Goal: Transaction & Acquisition: Purchase product/service

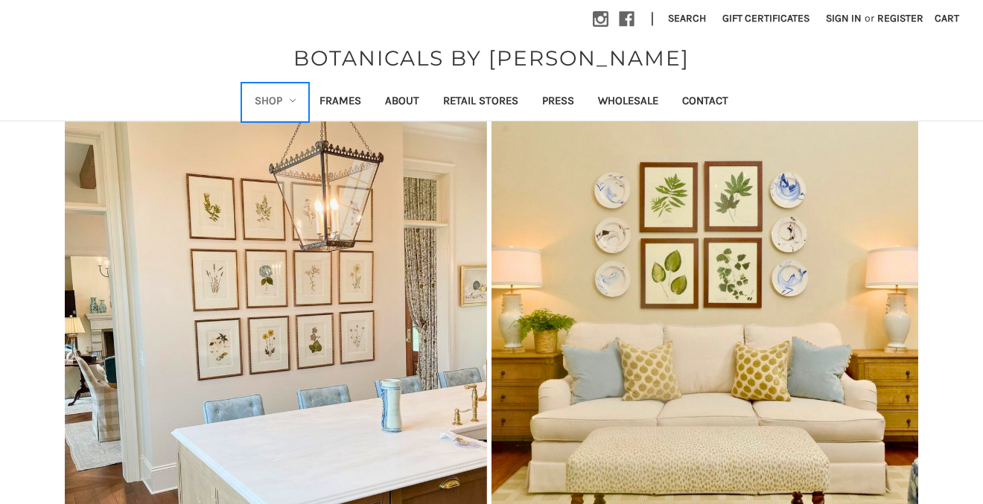
click at [264, 97] on link "Shop" at bounding box center [276, 102] width 66 height 36
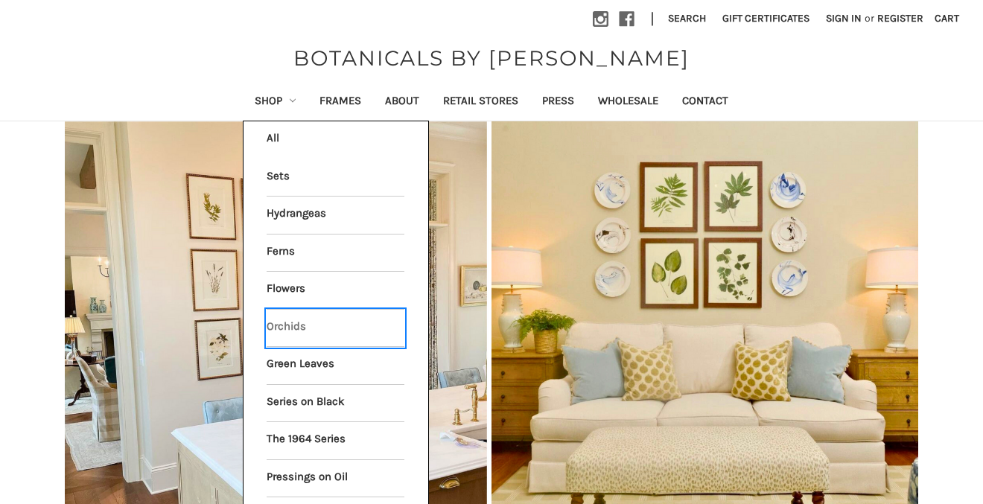
click at [281, 317] on link "Orchids" at bounding box center [336, 328] width 138 height 37
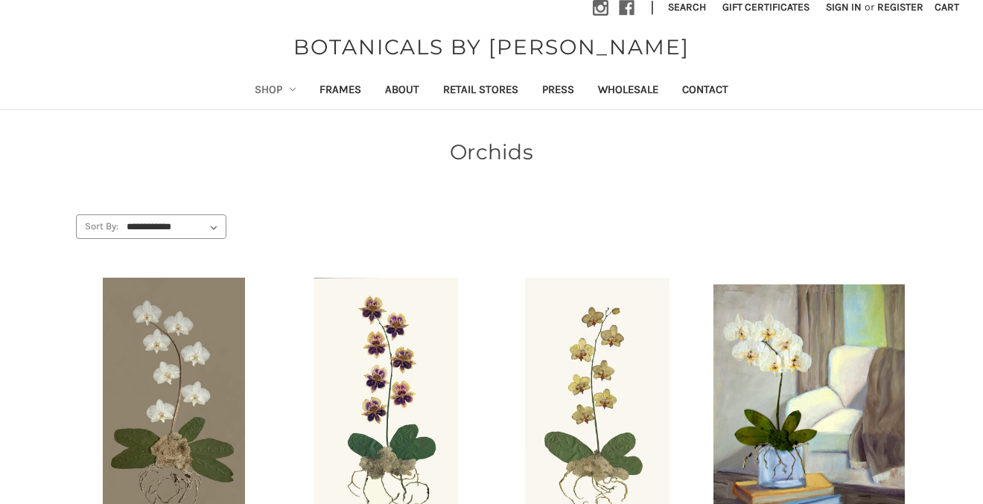
scroll to position [31, 0]
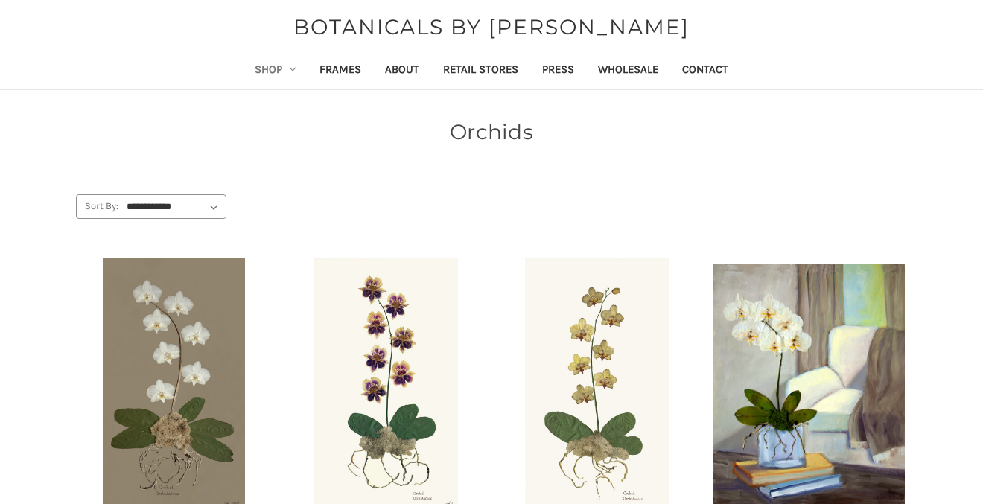
click at [367, 316] on img "ORCHID I, Price range from $99.99 to $334.99\a\a" at bounding box center [385, 384] width 191 height 252
